Goal: Check status: Check status

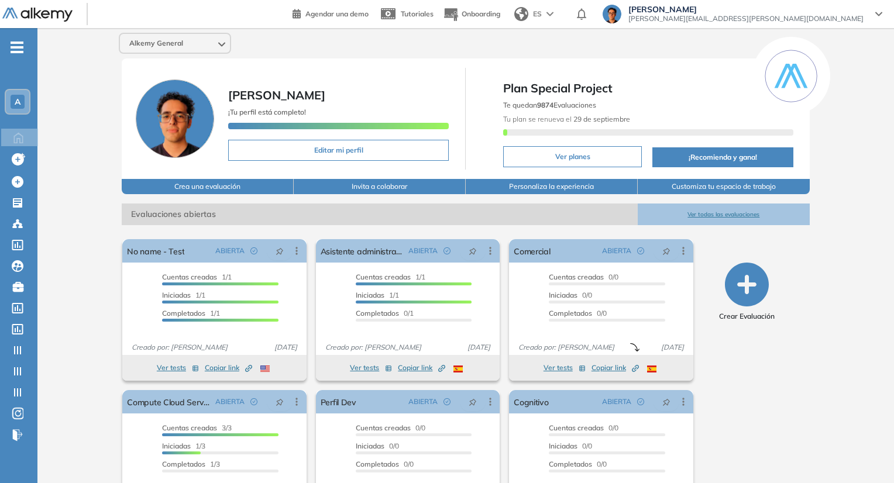
click at [203, 47] on div "Alkemy General" at bounding box center [175, 43] width 110 height 19
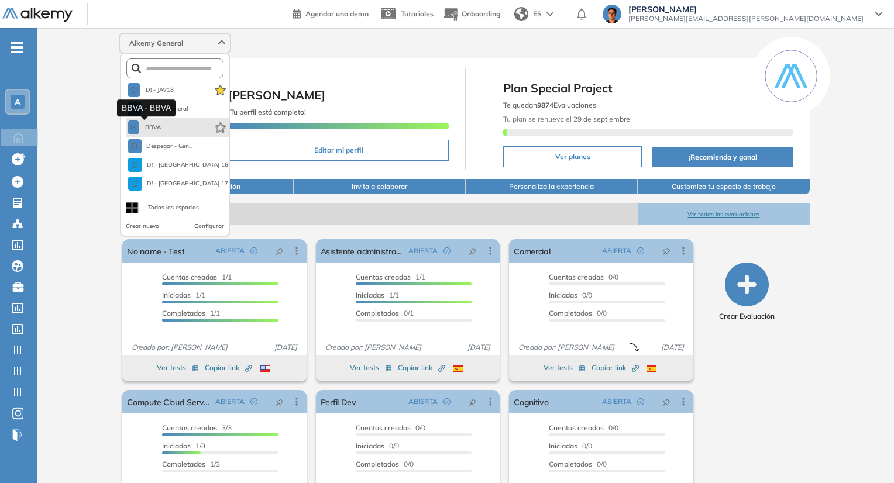
click at [159, 128] on span "BBVA" at bounding box center [152, 127] width 19 height 9
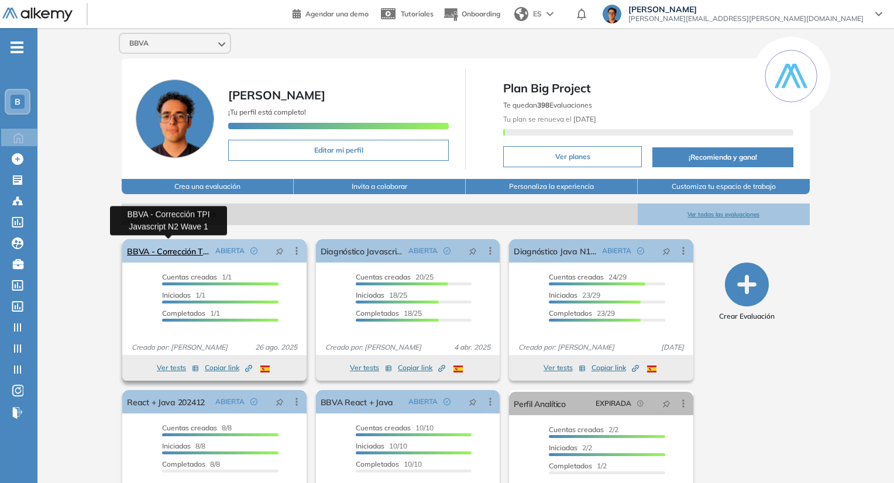
click at [173, 256] on link "BBVA - Corrección TPI Javascript N2 Wave 1" at bounding box center [168, 250] width 83 height 23
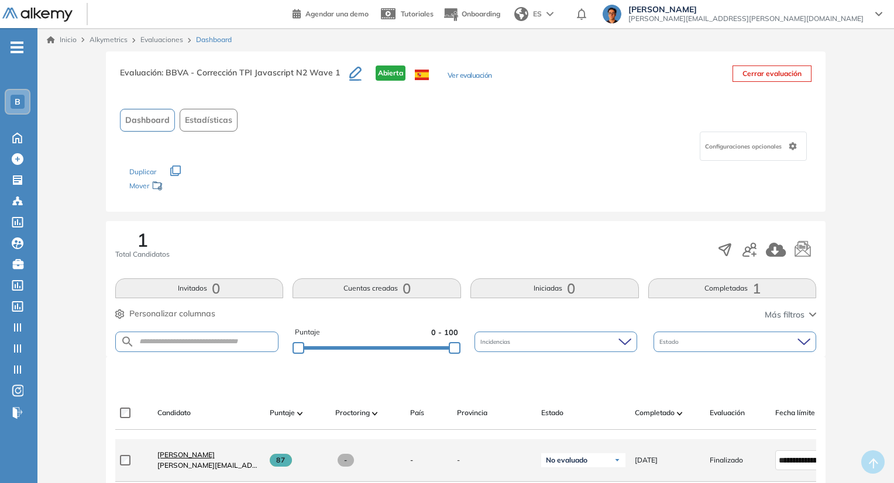
click at [183, 459] on span "[PERSON_NAME]" at bounding box center [185, 454] width 57 height 9
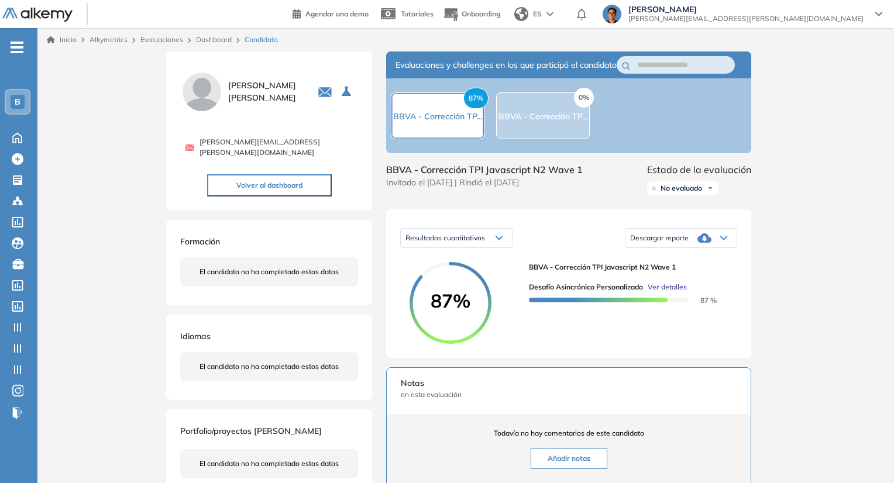
click at [669, 293] on span "Ver detalles" at bounding box center [667, 287] width 39 height 11
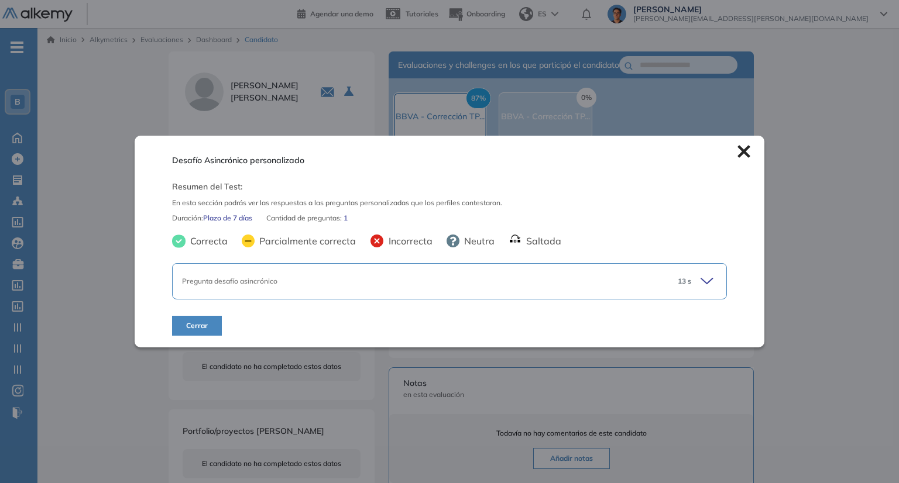
click at [692, 279] on div "13 s" at bounding box center [692, 281] width 49 height 16
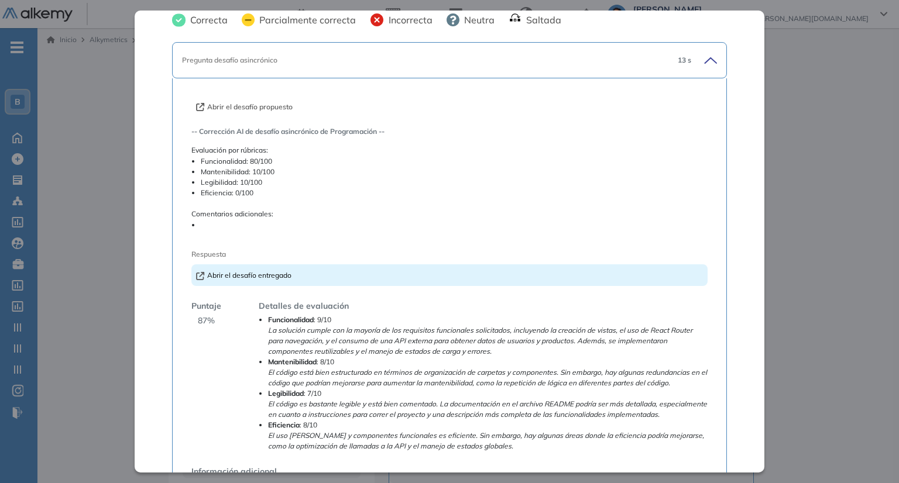
scroll to position [98, 0]
